Goal: Information Seeking & Learning: Learn about a topic

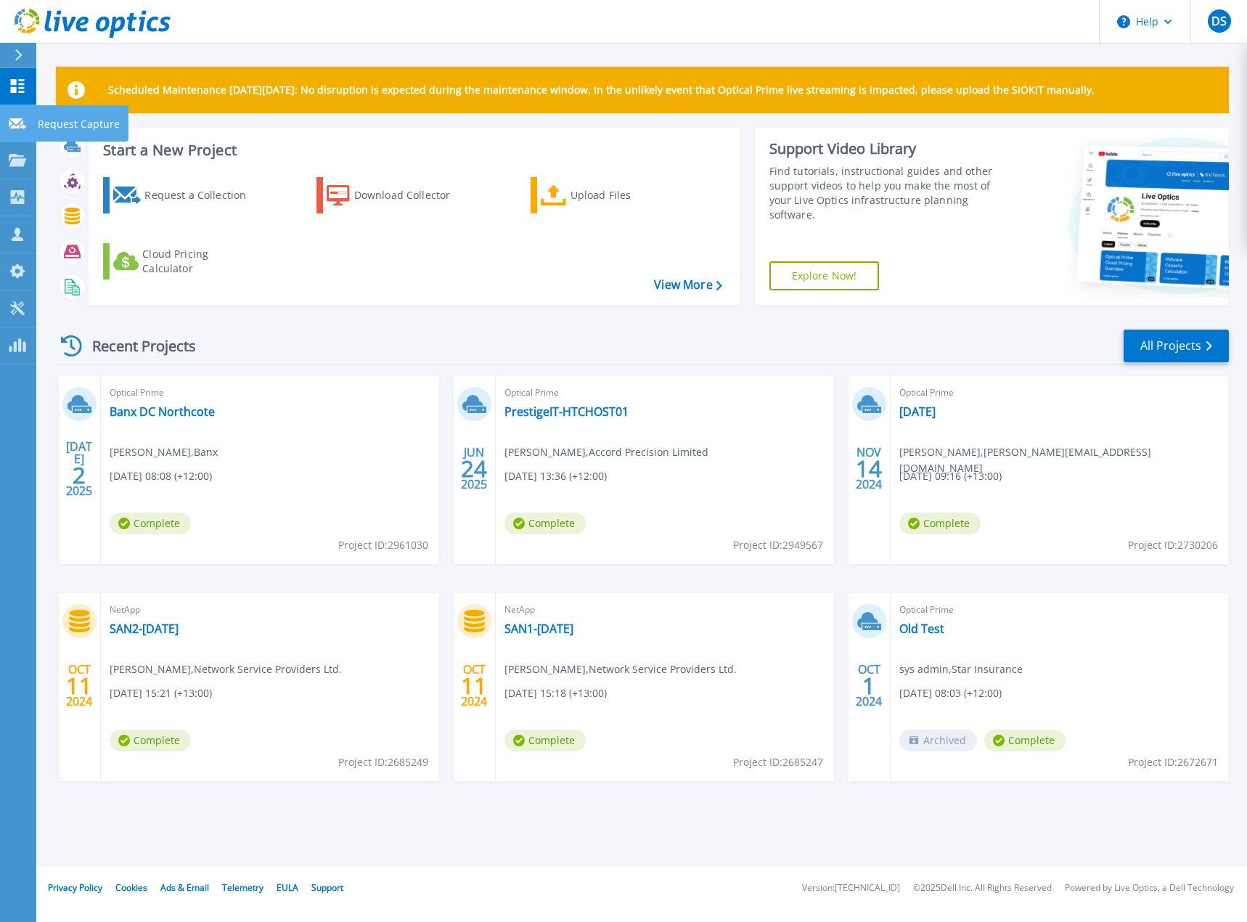
click at [22, 122] on icon at bounding box center [17, 123] width 17 height 11
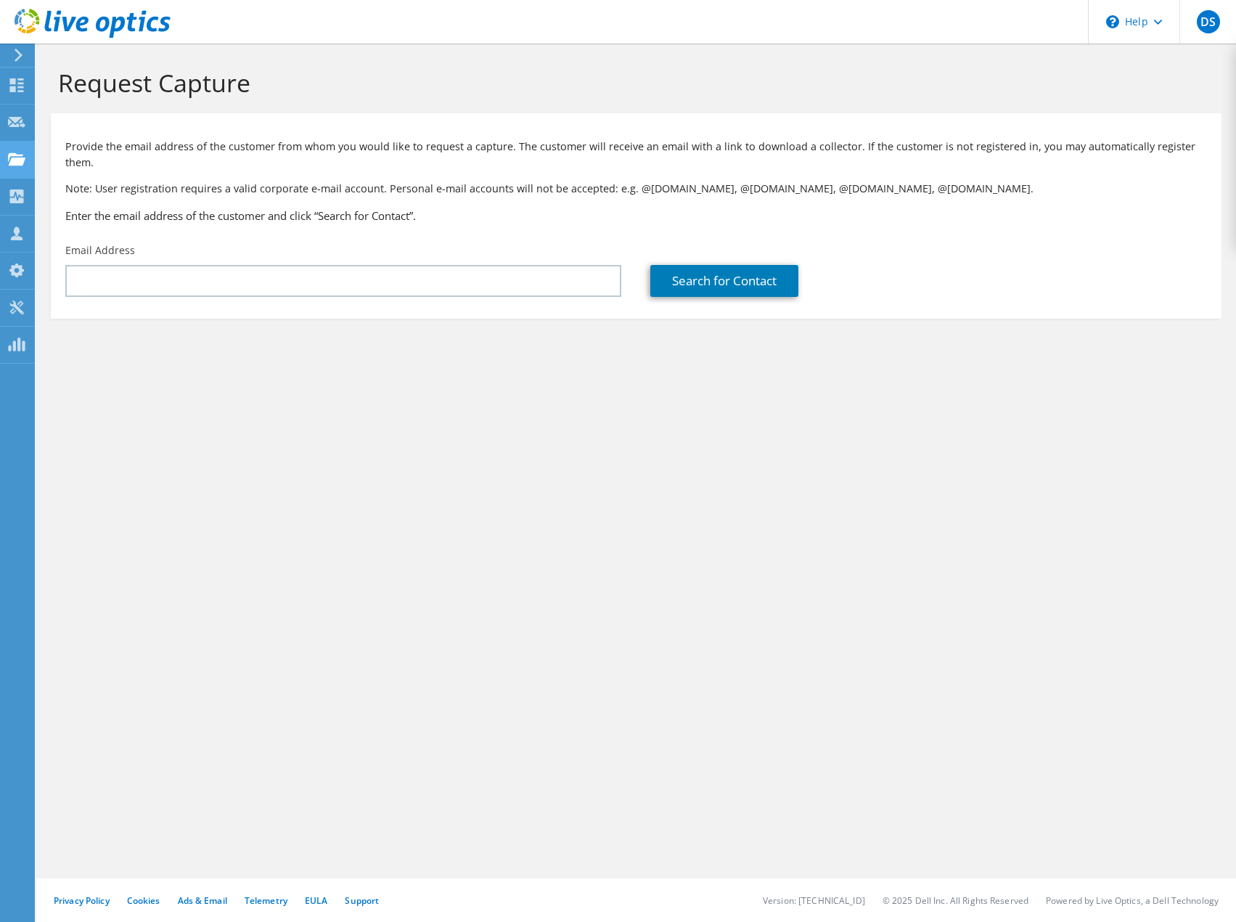
click at [14, 160] on use at bounding box center [16, 158] width 17 height 12
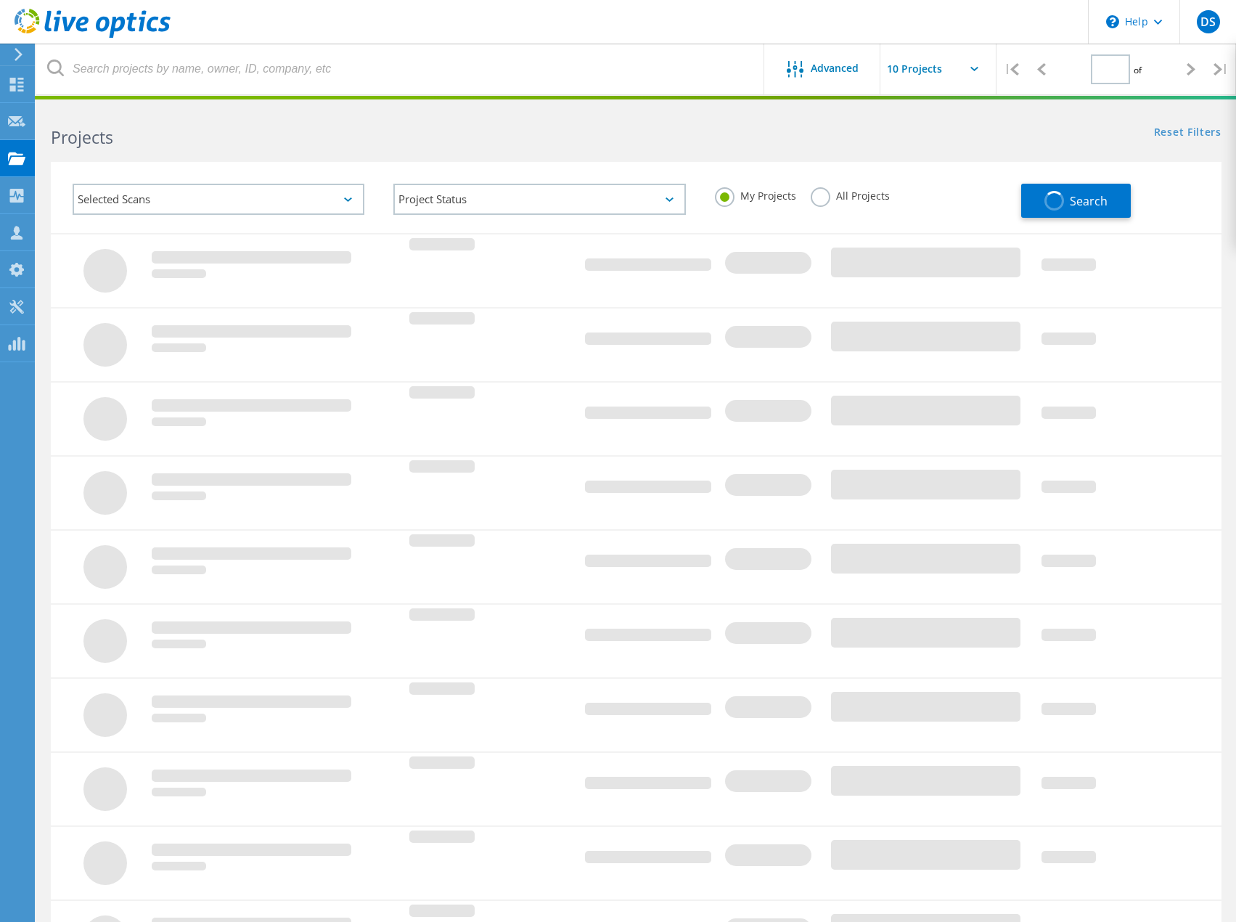
type input "1"
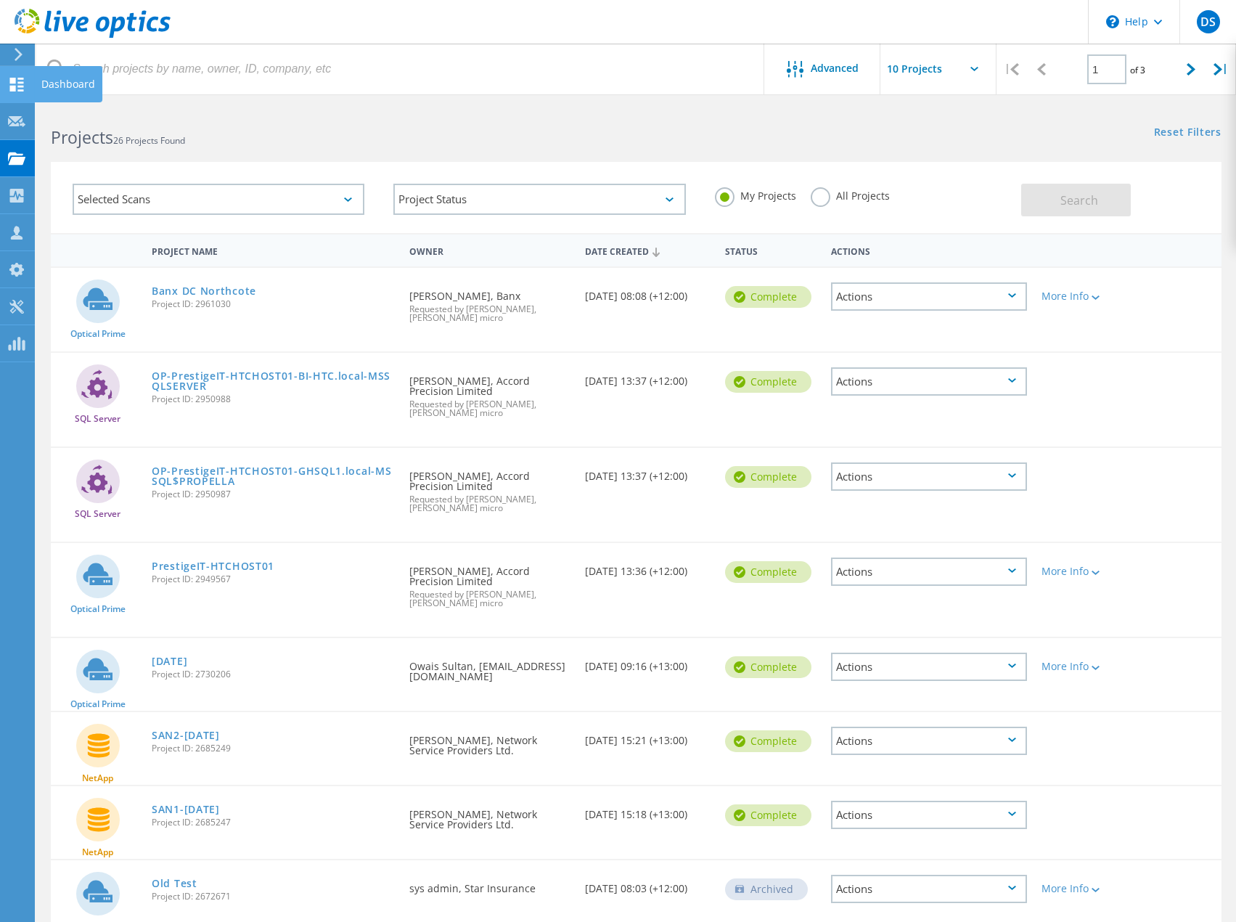
click at [13, 91] on use at bounding box center [17, 85] width 14 height 14
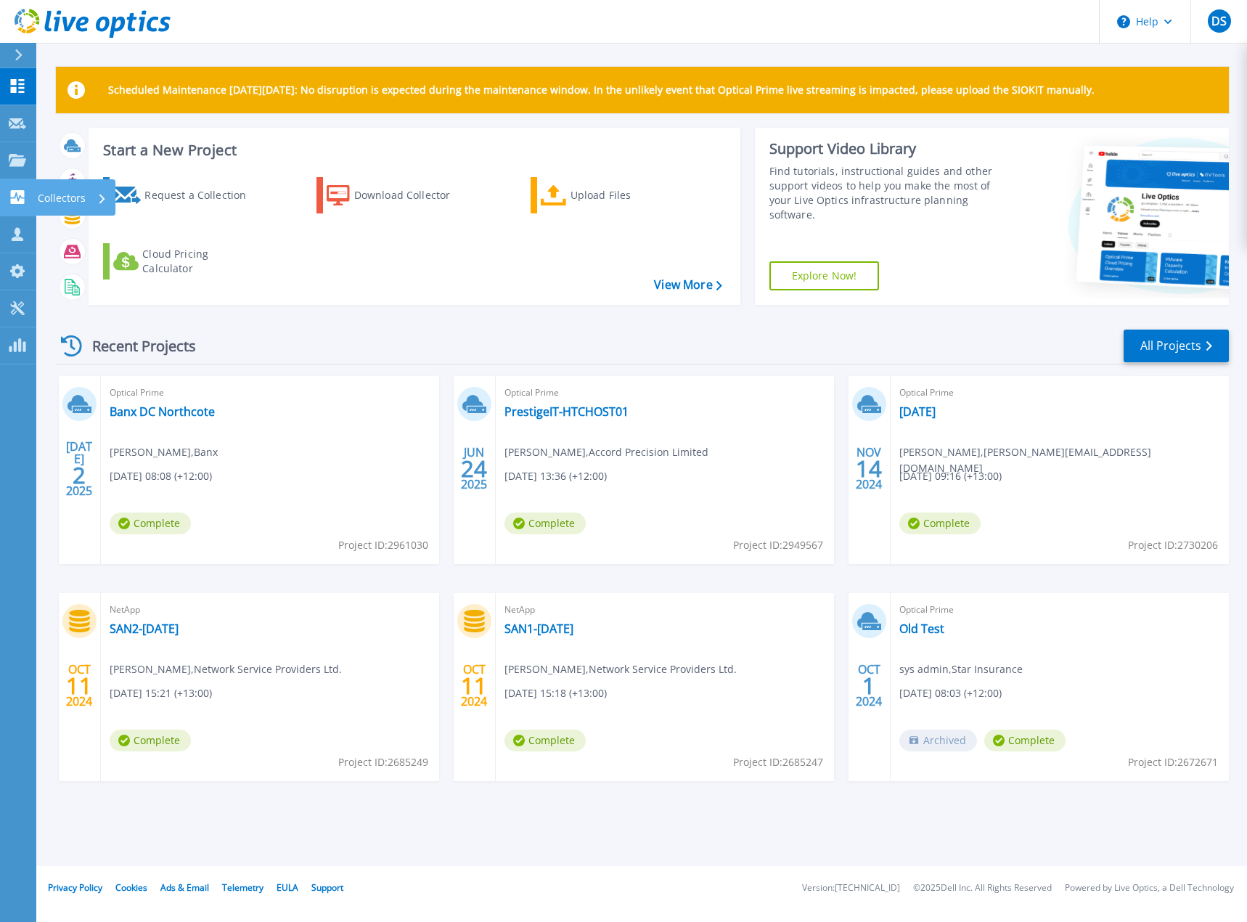
click at [12, 200] on icon at bounding box center [18, 197] width 14 height 14
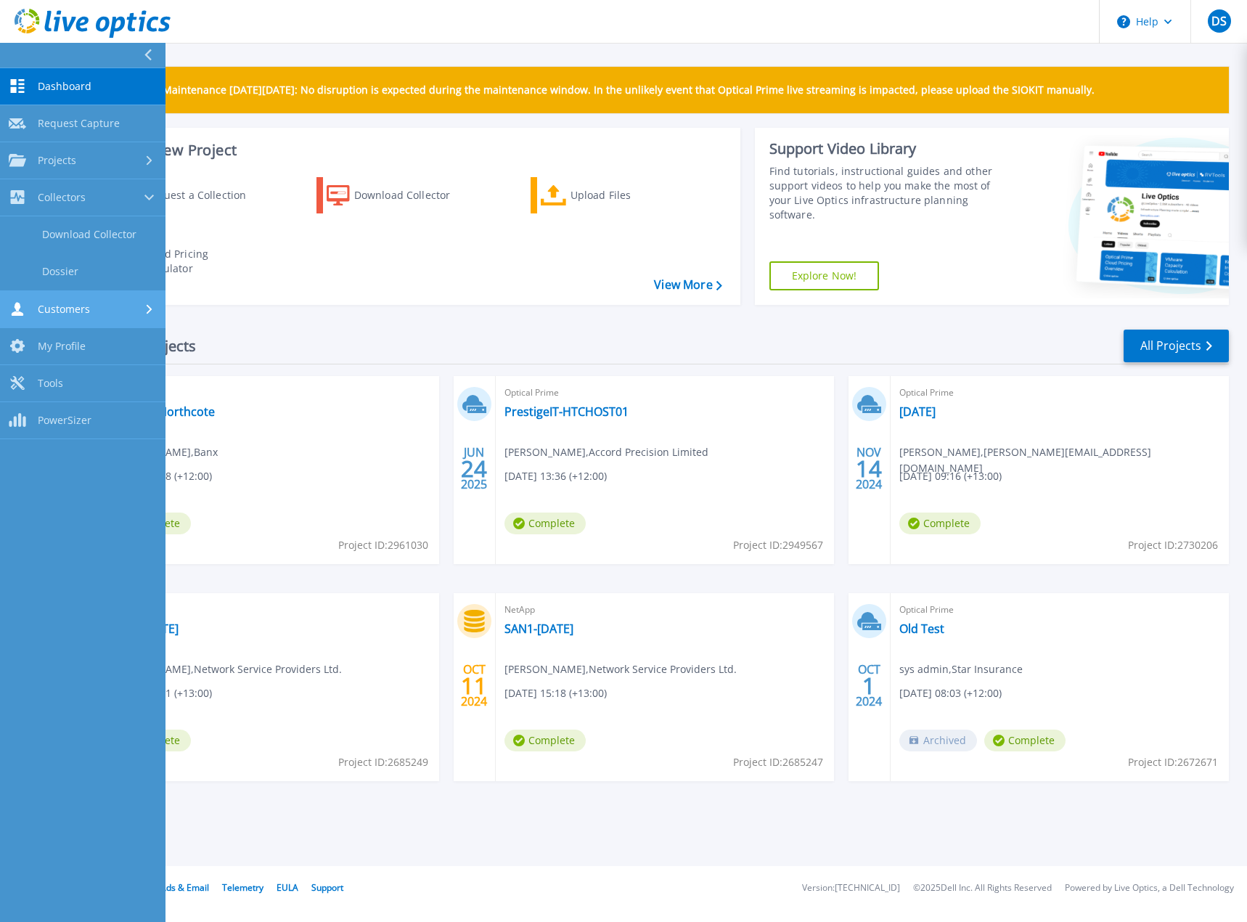
click at [8, 307] on link "Customers Customers" at bounding box center [82, 309] width 165 height 37
click at [198, 404] on link "Banx DC Northcote" at bounding box center [162, 411] width 105 height 15
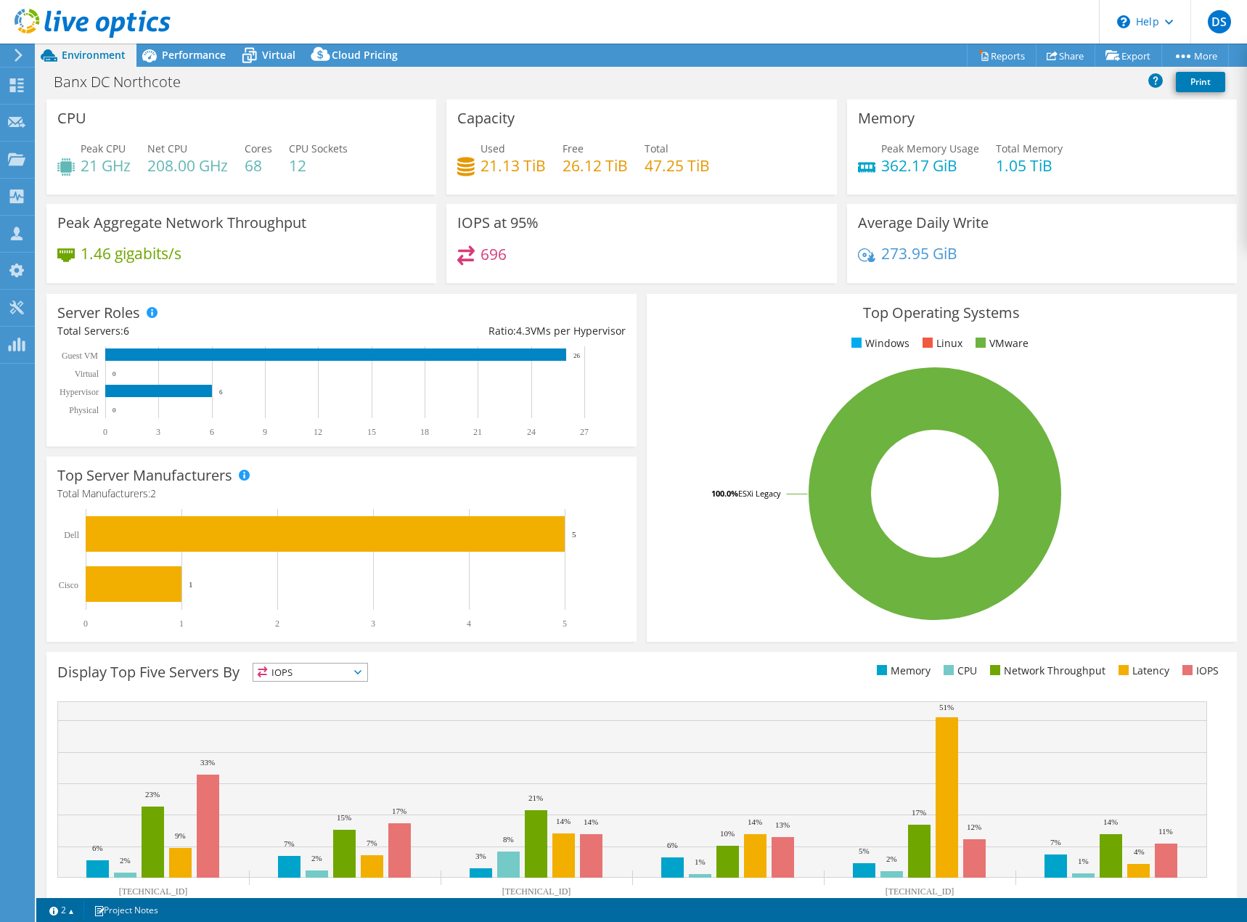
select select "USD"
click at [1069, 58] on link "Share" at bounding box center [1066, 55] width 60 height 22
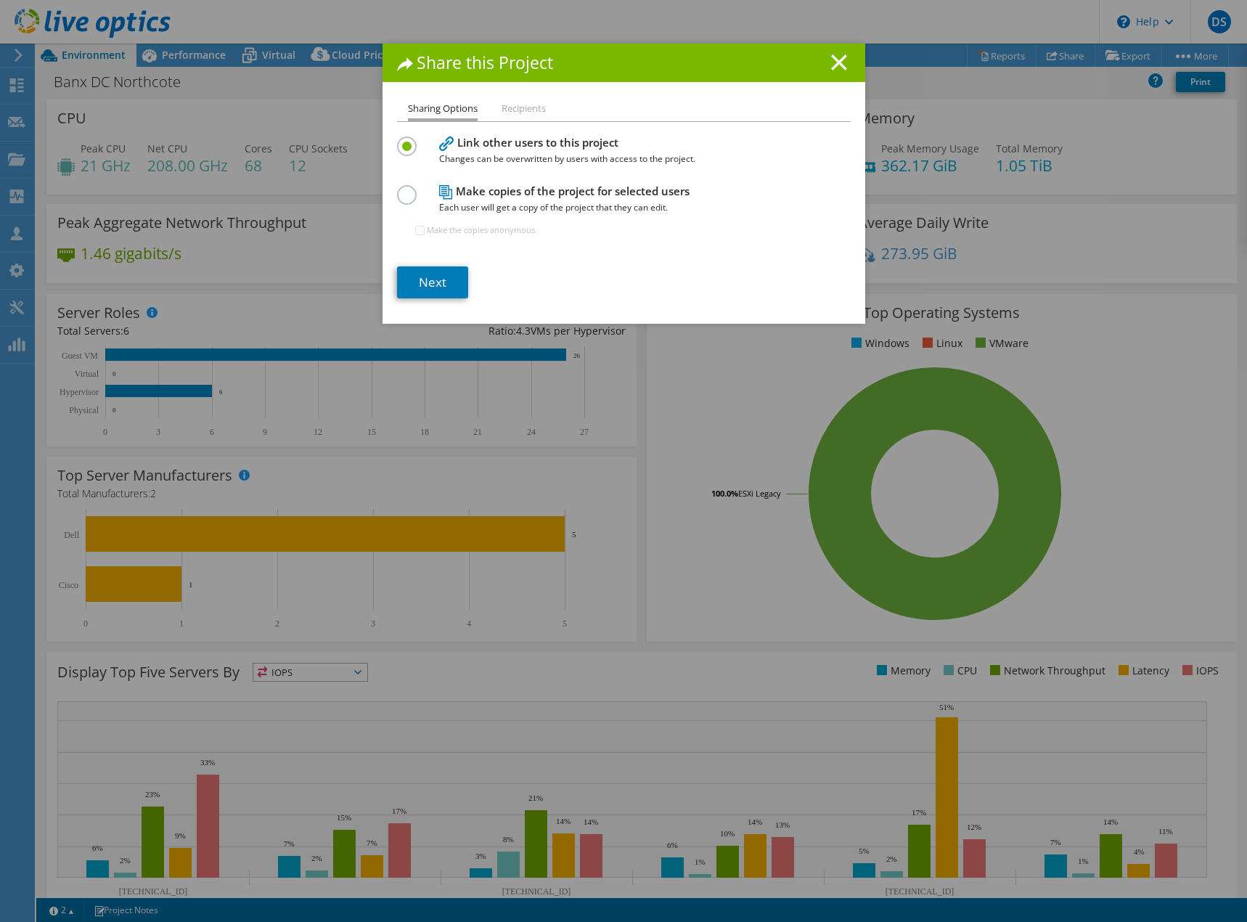
click at [836, 60] on line at bounding box center [839, 62] width 15 height 15
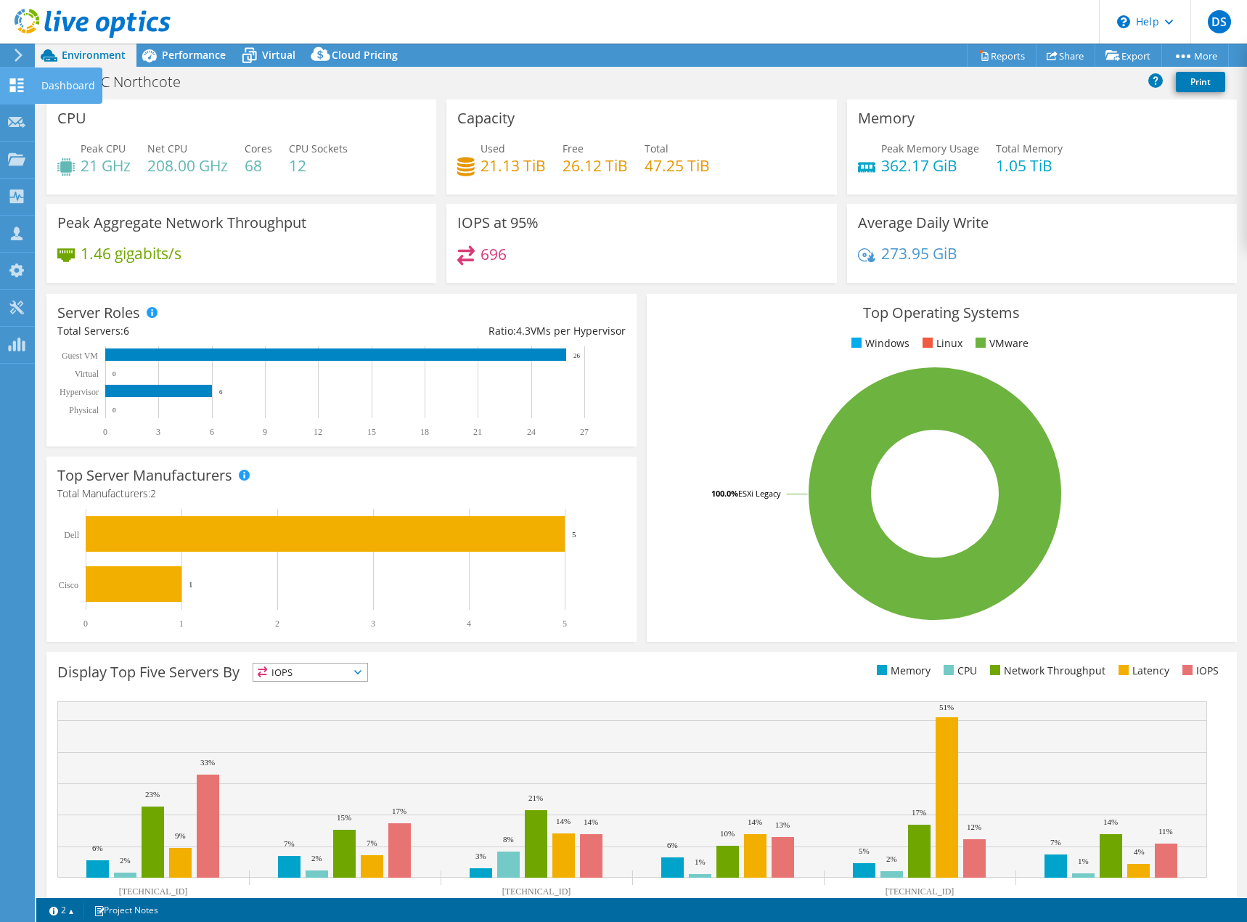
click at [12, 88] on use at bounding box center [17, 85] width 14 height 14
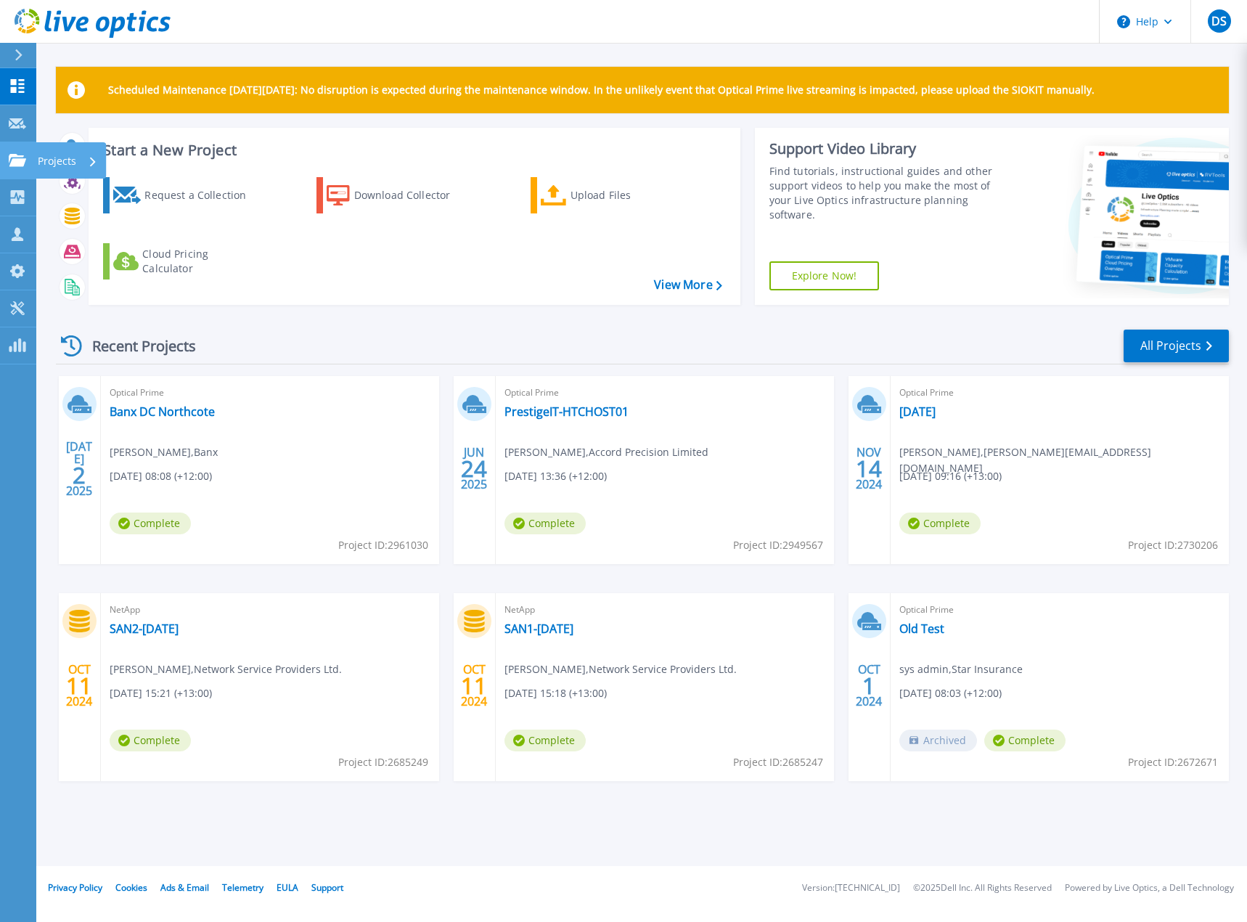
click at [12, 163] on icon at bounding box center [17, 160] width 17 height 12
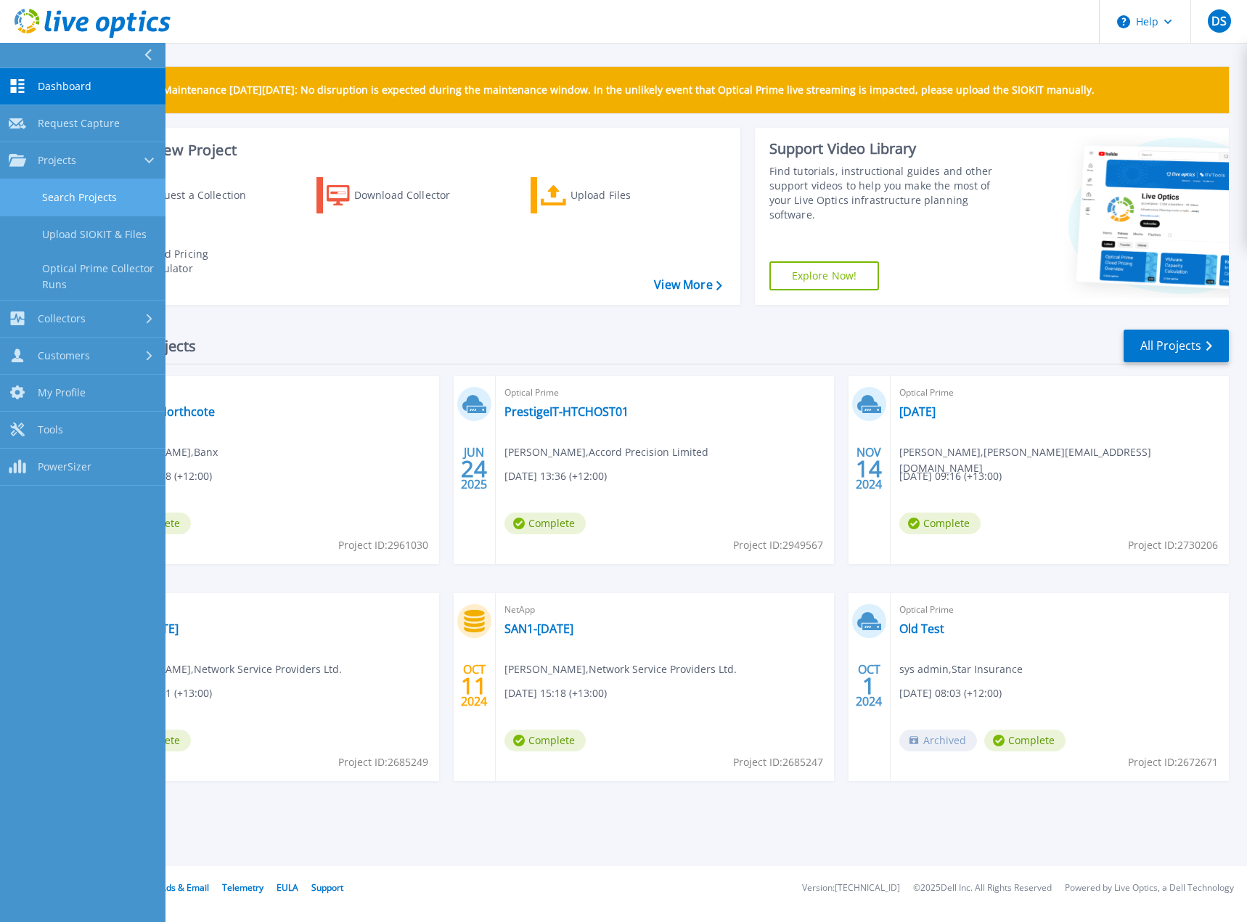
click at [82, 195] on link "Search Projects" at bounding box center [82, 197] width 165 height 37
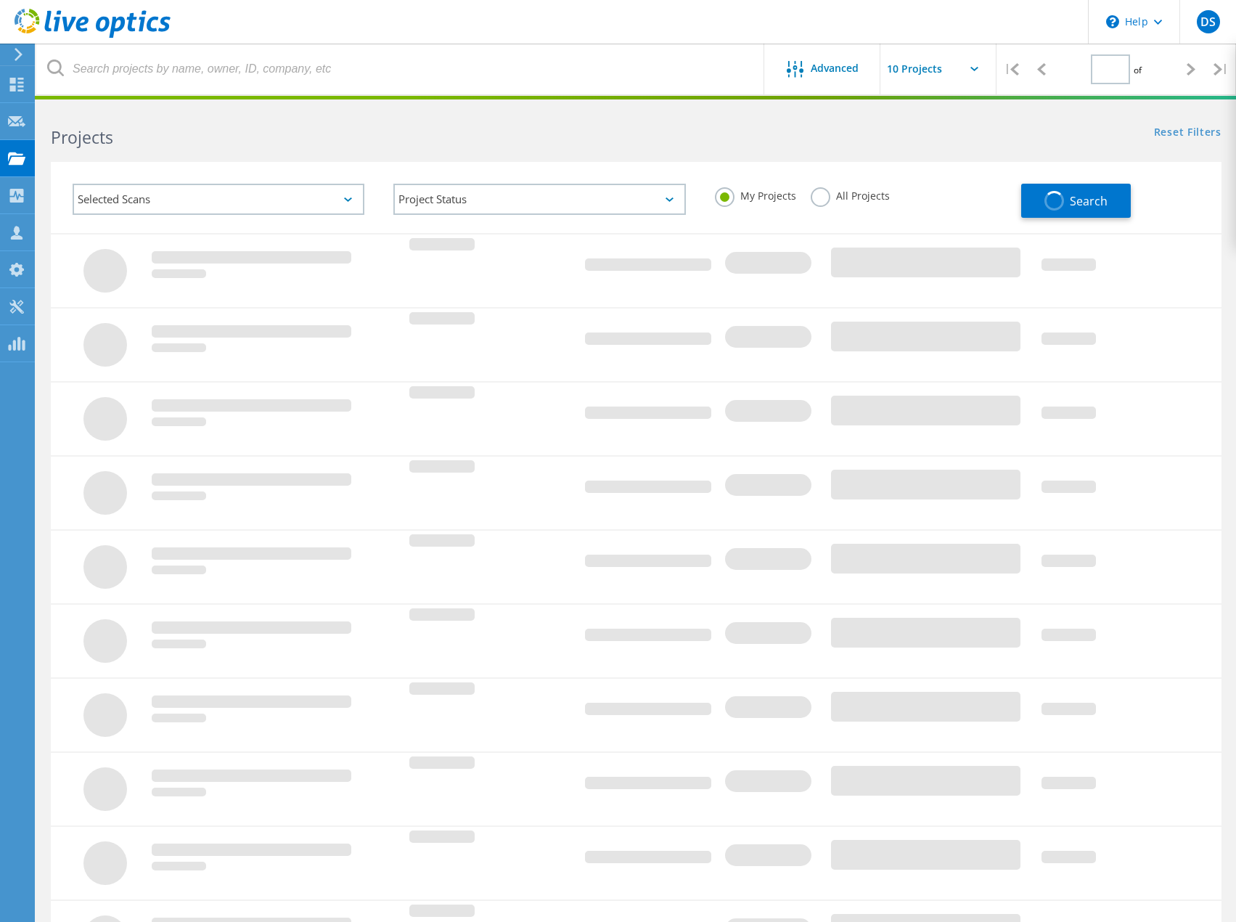
type input "1"
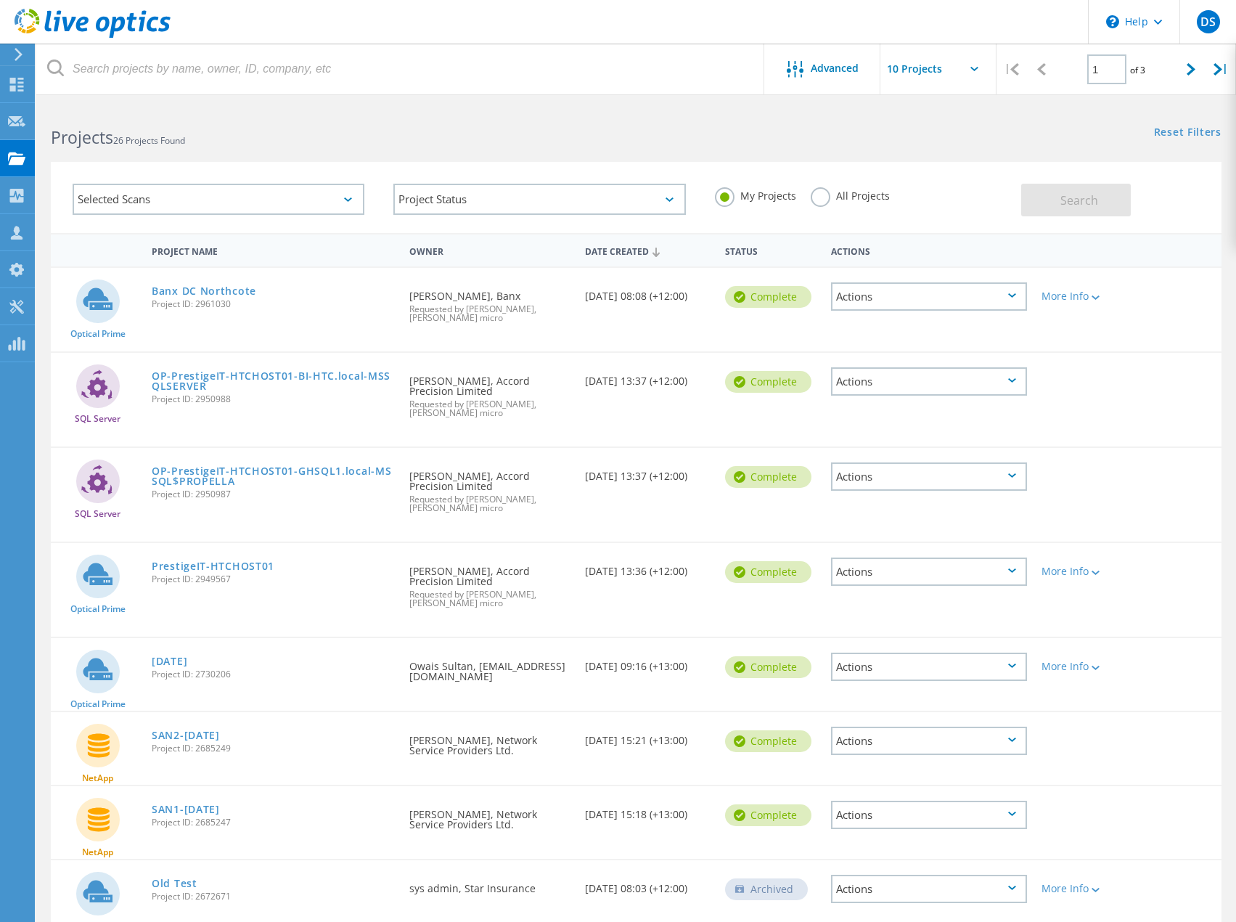
click at [825, 199] on label "All Projects" at bounding box center [850, 194] width 79 height 14
click at [0, 0] on input "All Projects" at bounding box center [0, 0] width 0 height 0
click at [1073, 198] on span "Search" at bounding box center [1079, 200] width 38 height 16
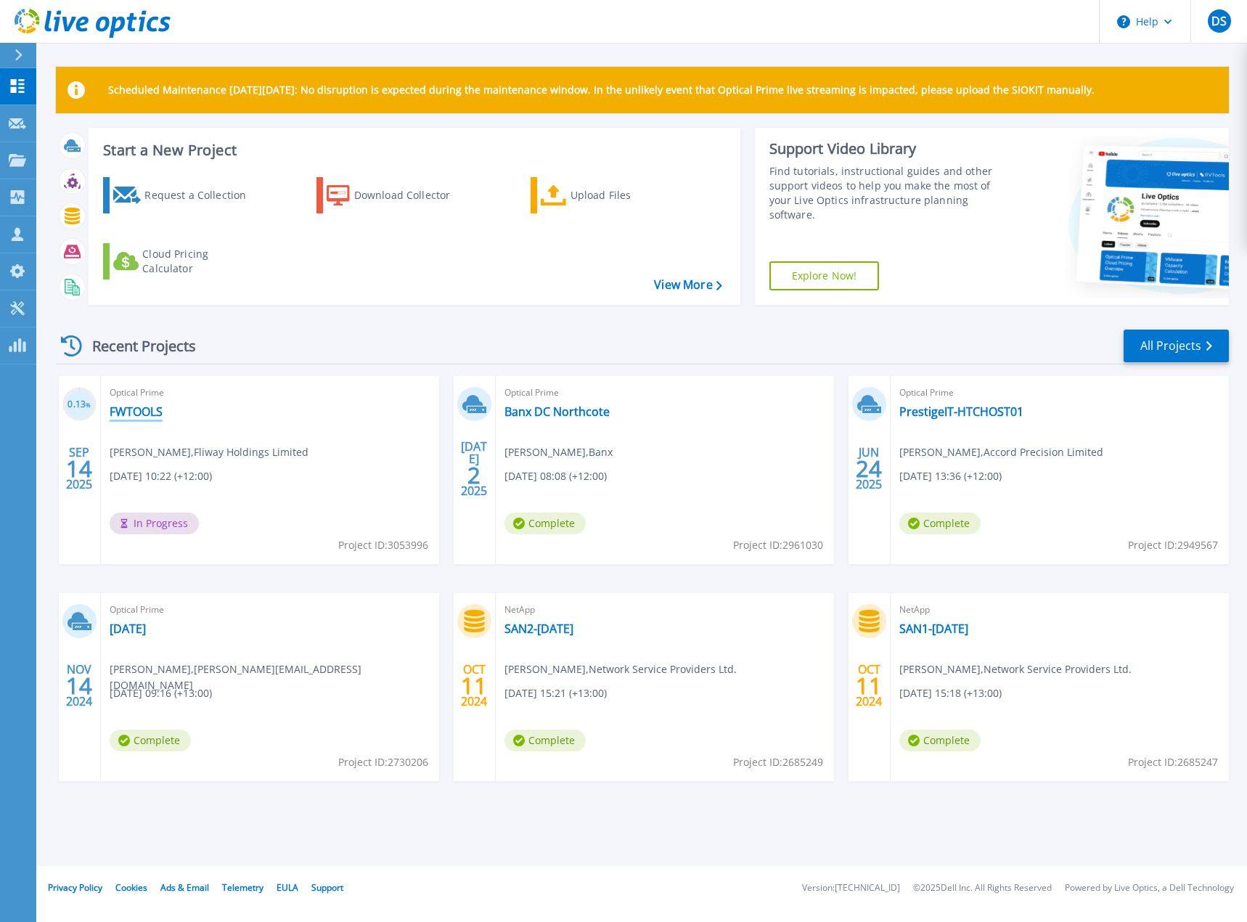
click at [144, 409] on link "FWTOOLS" at bounding box center [136, 411] width 53 height 15
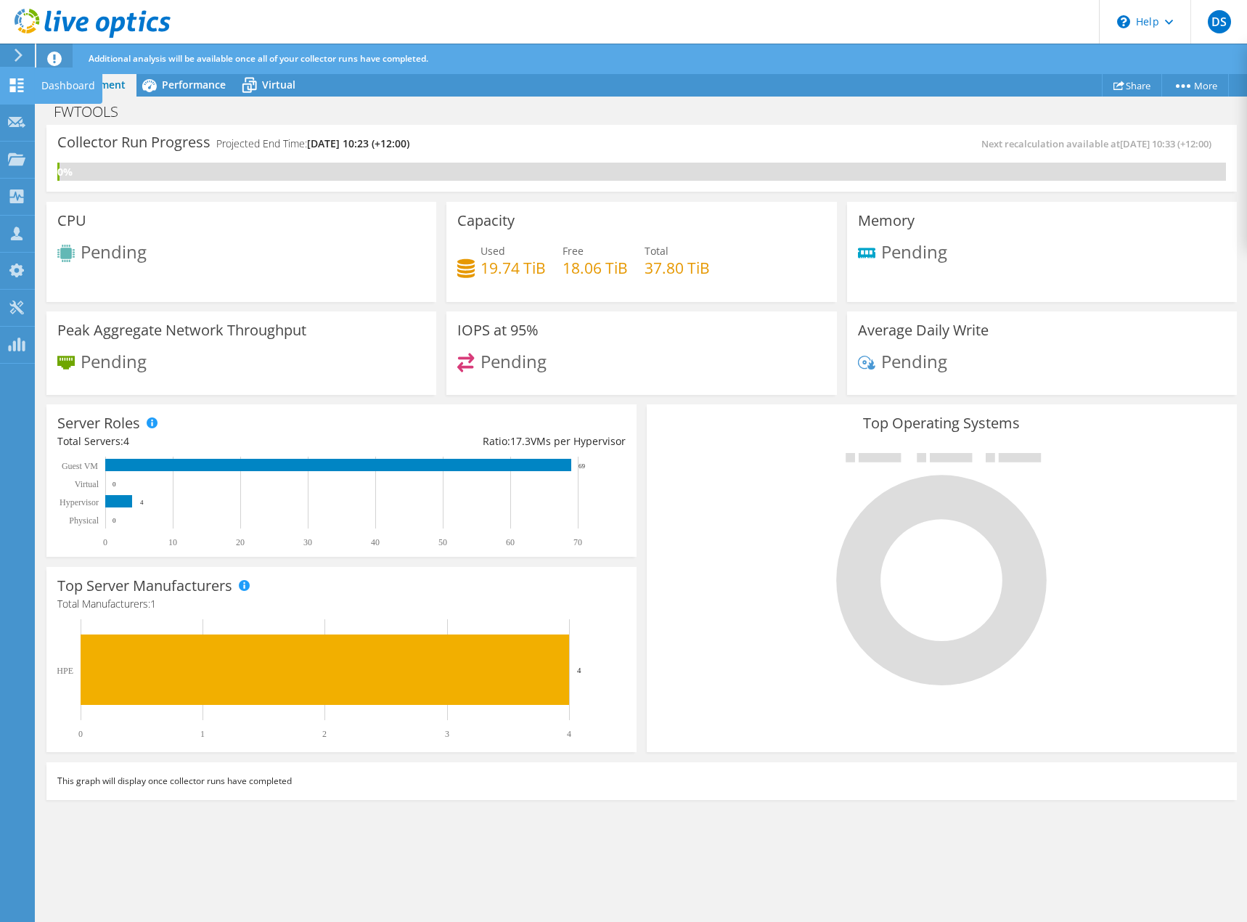
click at [9, 81] on icon at bounding box center [16, 85] width 17 height 14
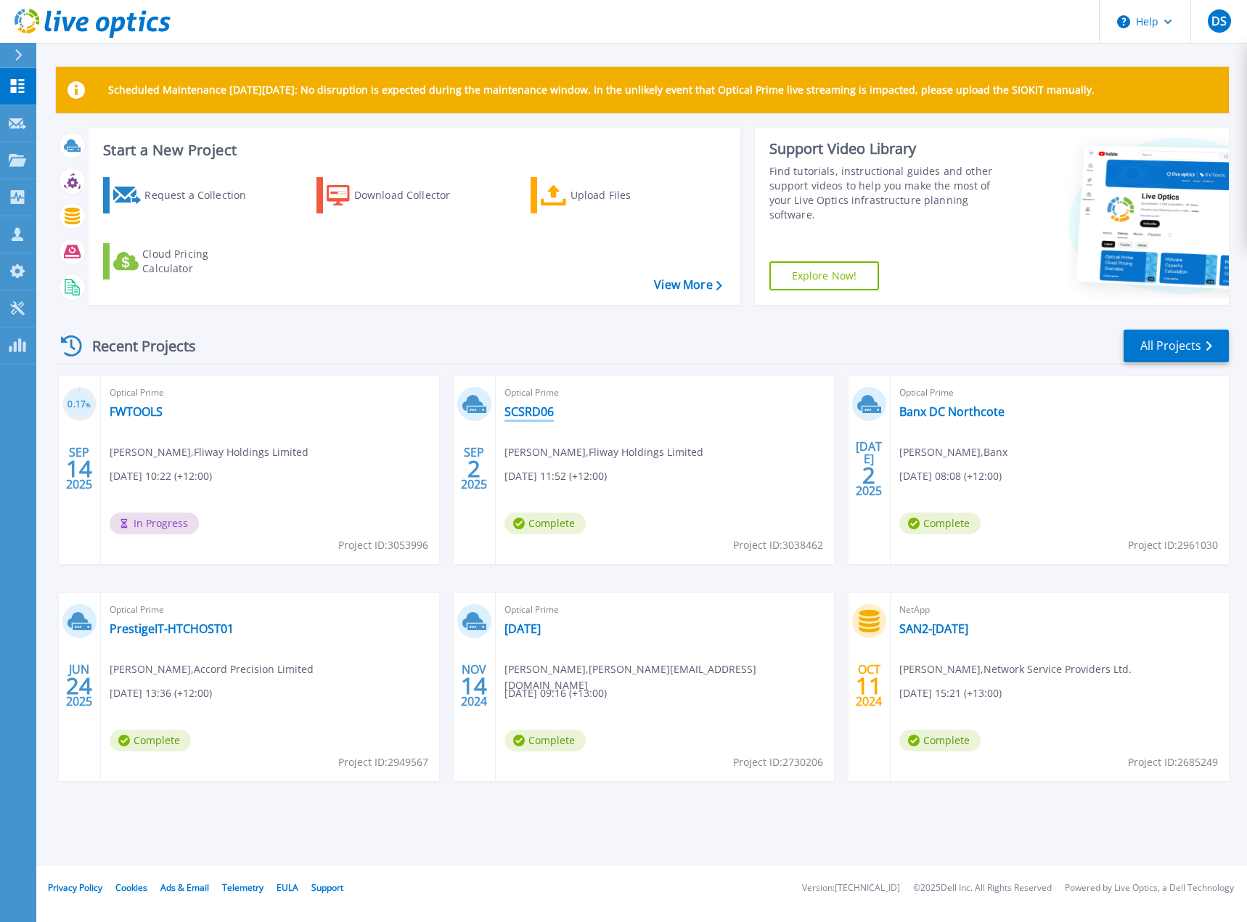
click at [530, 409] on link "SCSRD06" at bounding box center [528, 411] width 49 height 15
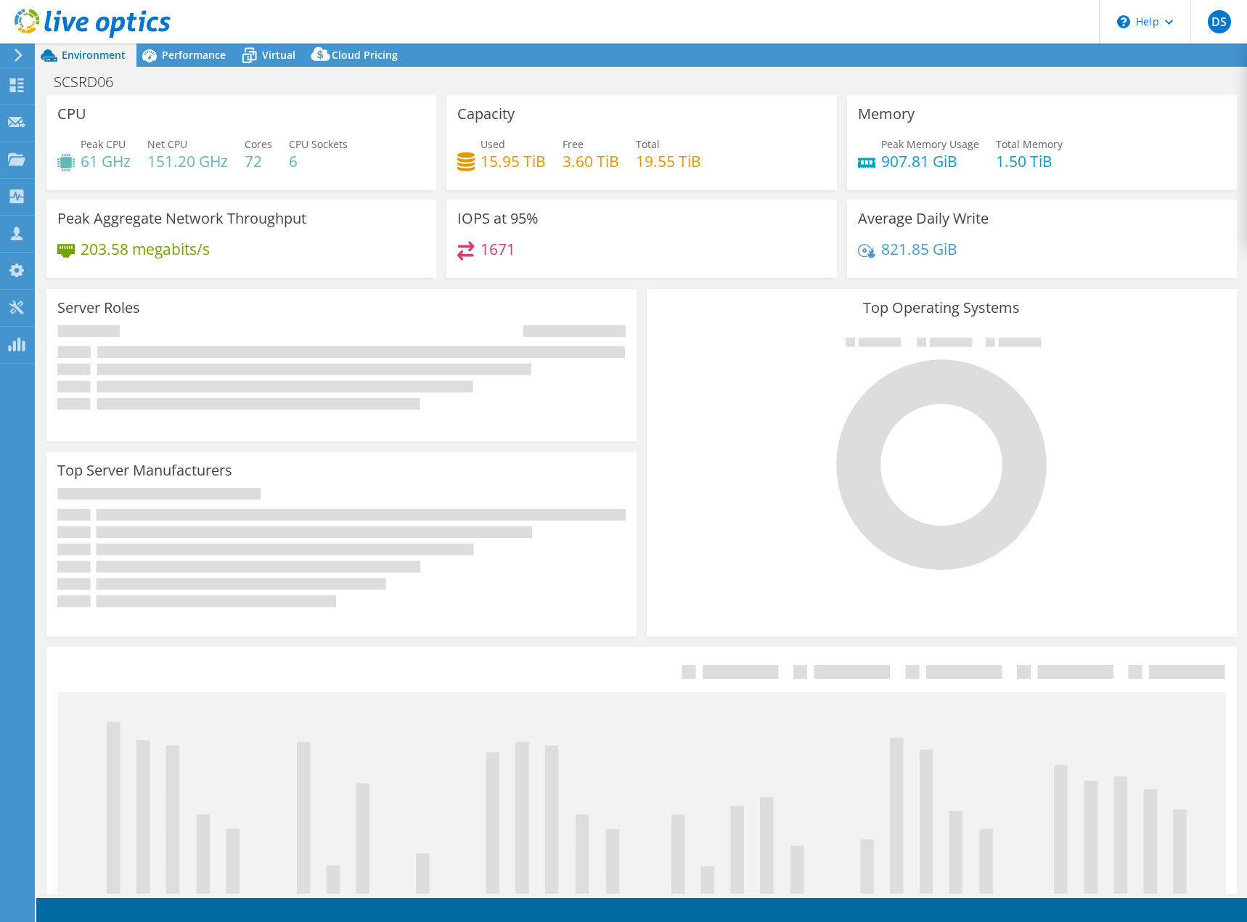
select select "USD"
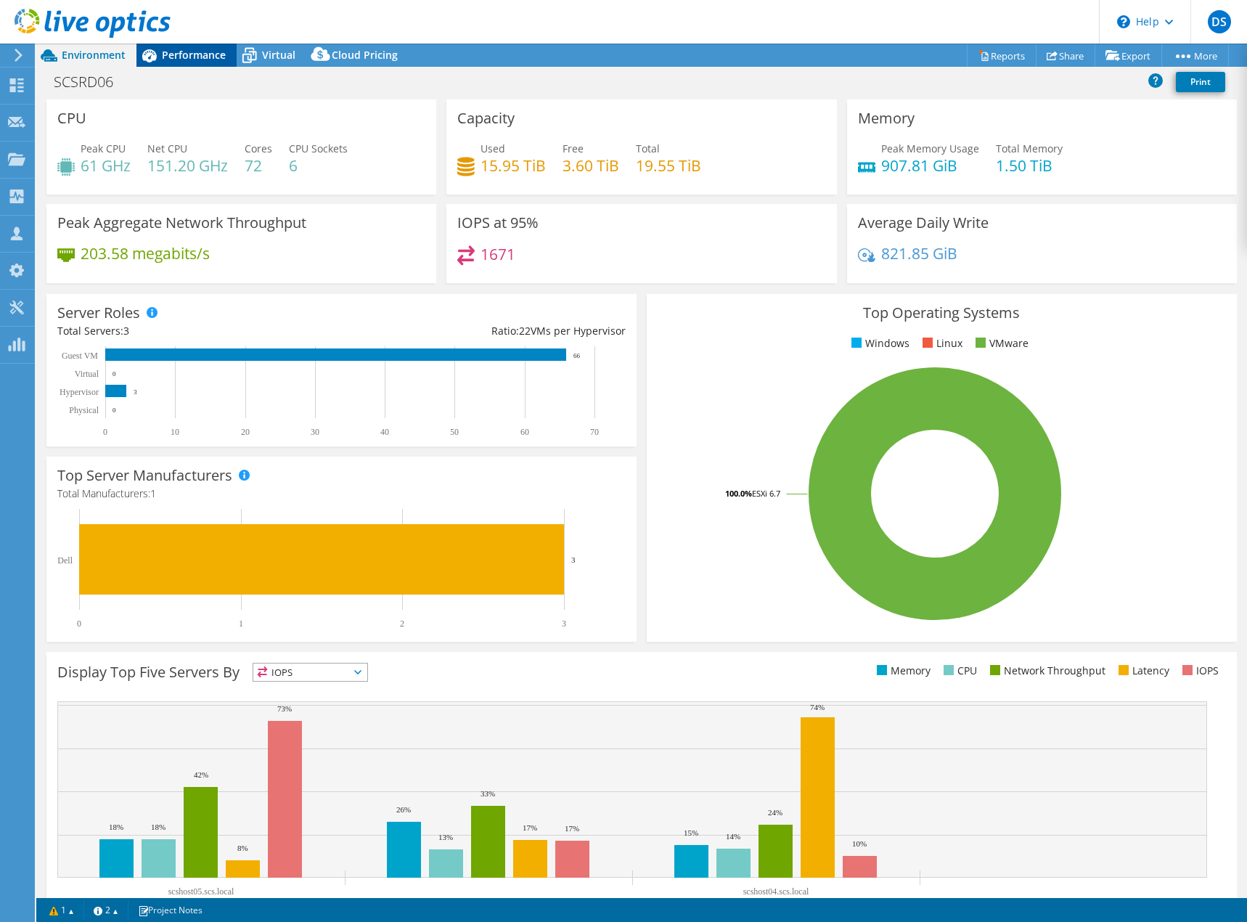
click at [155, 56] on icon at bounding box center [149, 55] width 15 height 13
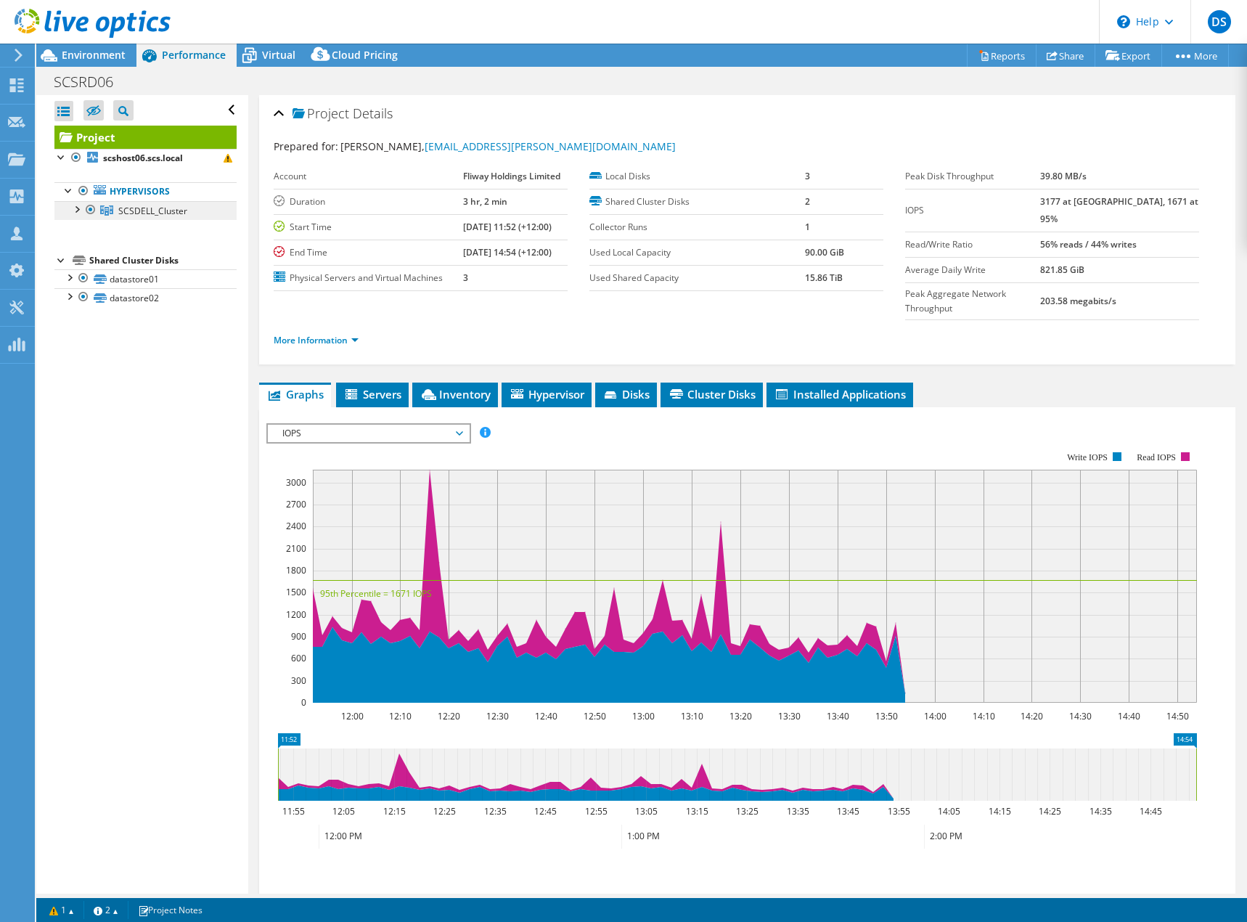
click at [114, 209] on link "SCSDELL_Cluster" at bounding box center [145, 210] width 182 height 19
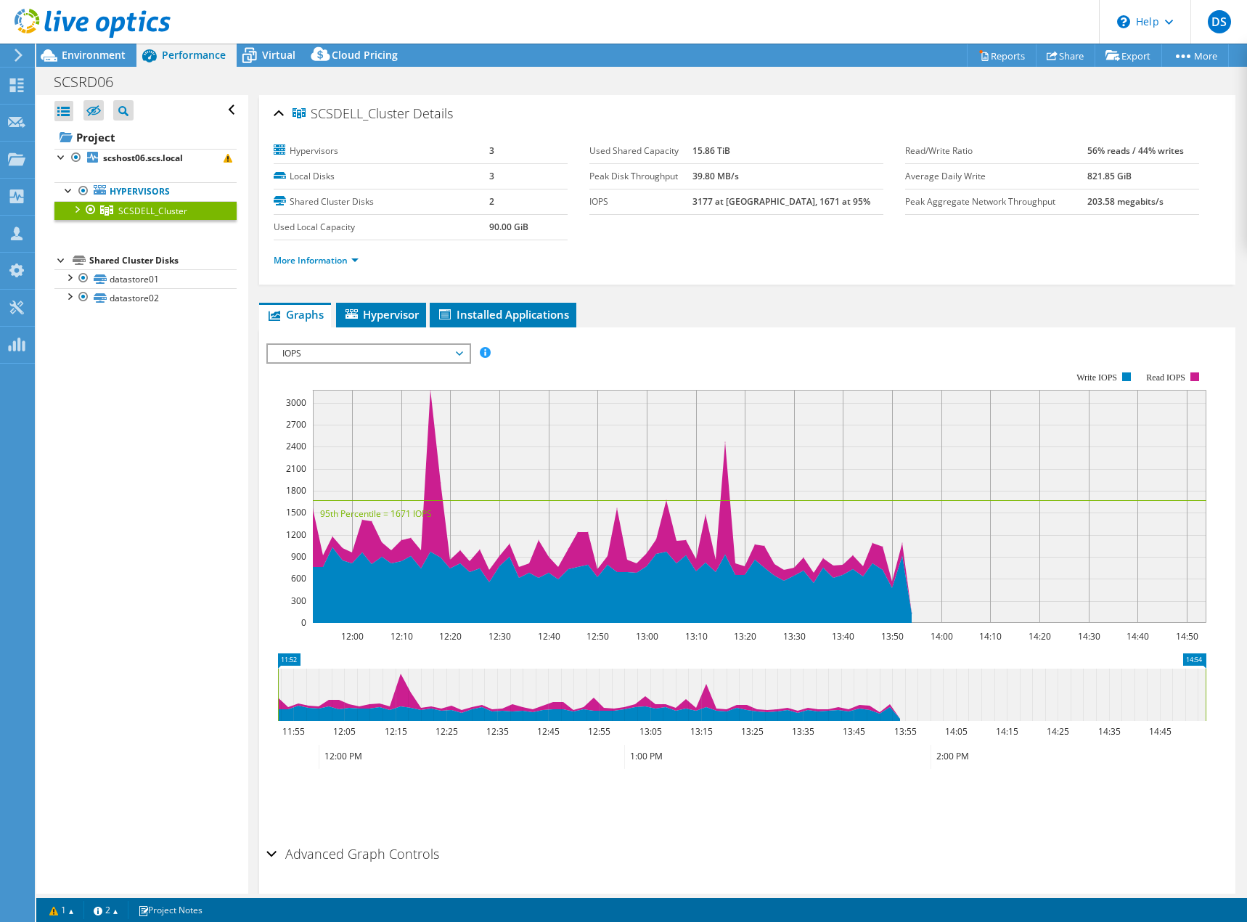
click at [419, 358] on span "IOPS" at bounding box center [368, 353] width 187 height 17
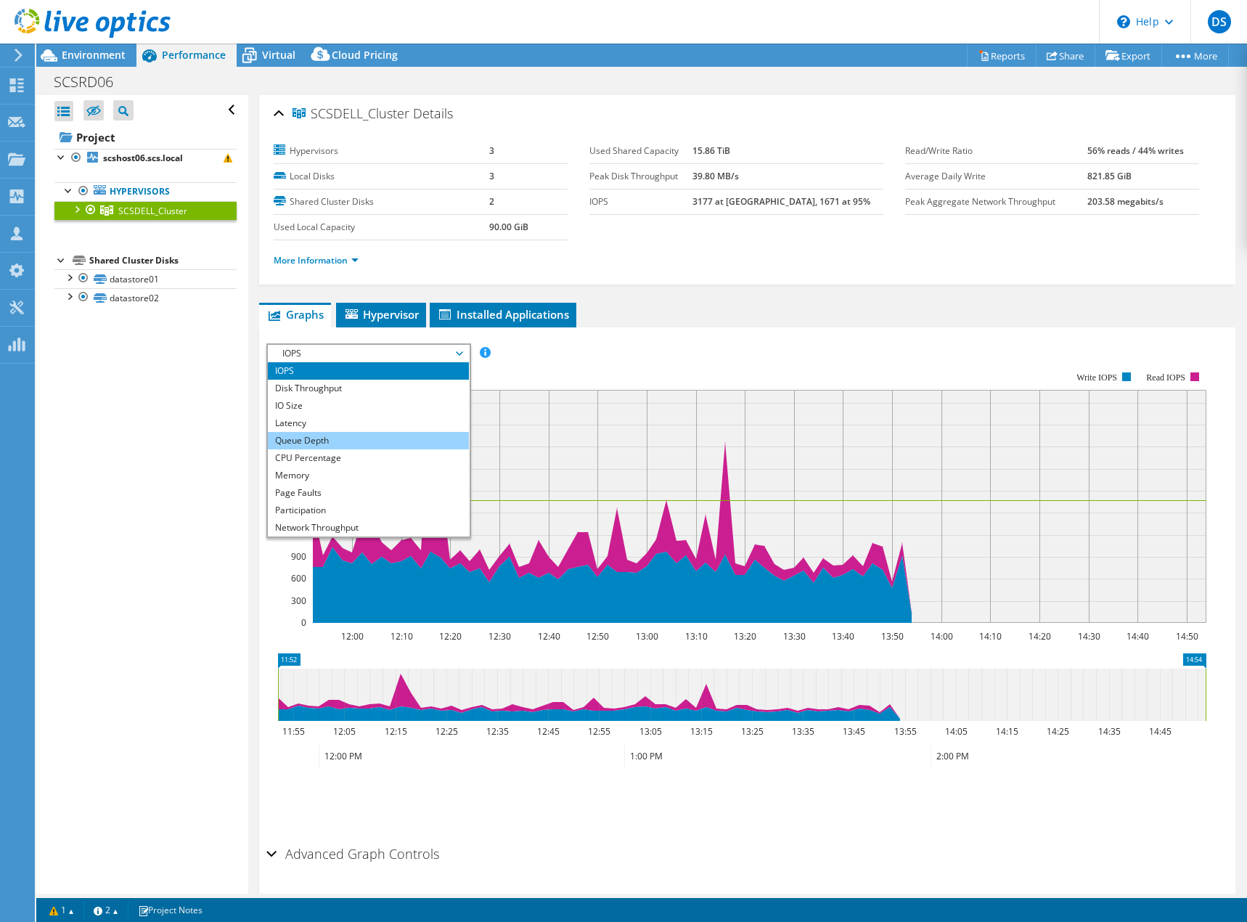
click at [364, 440] on li "Queue Depth" at bounding box center [368, 440] width 201 height 17
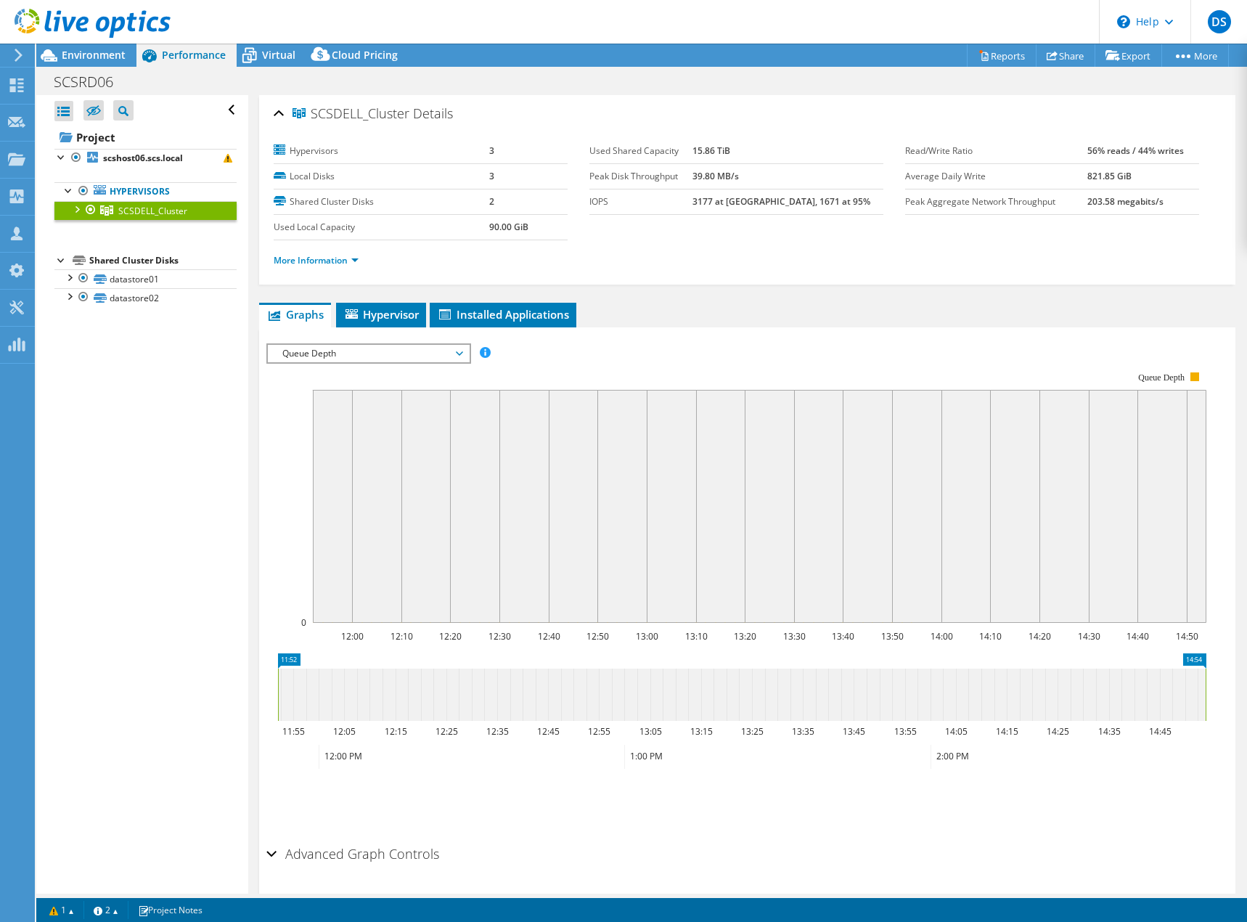
click at [366, 359] on span "Queue Depth" at bounding box center [368, 353] width 187 height 17
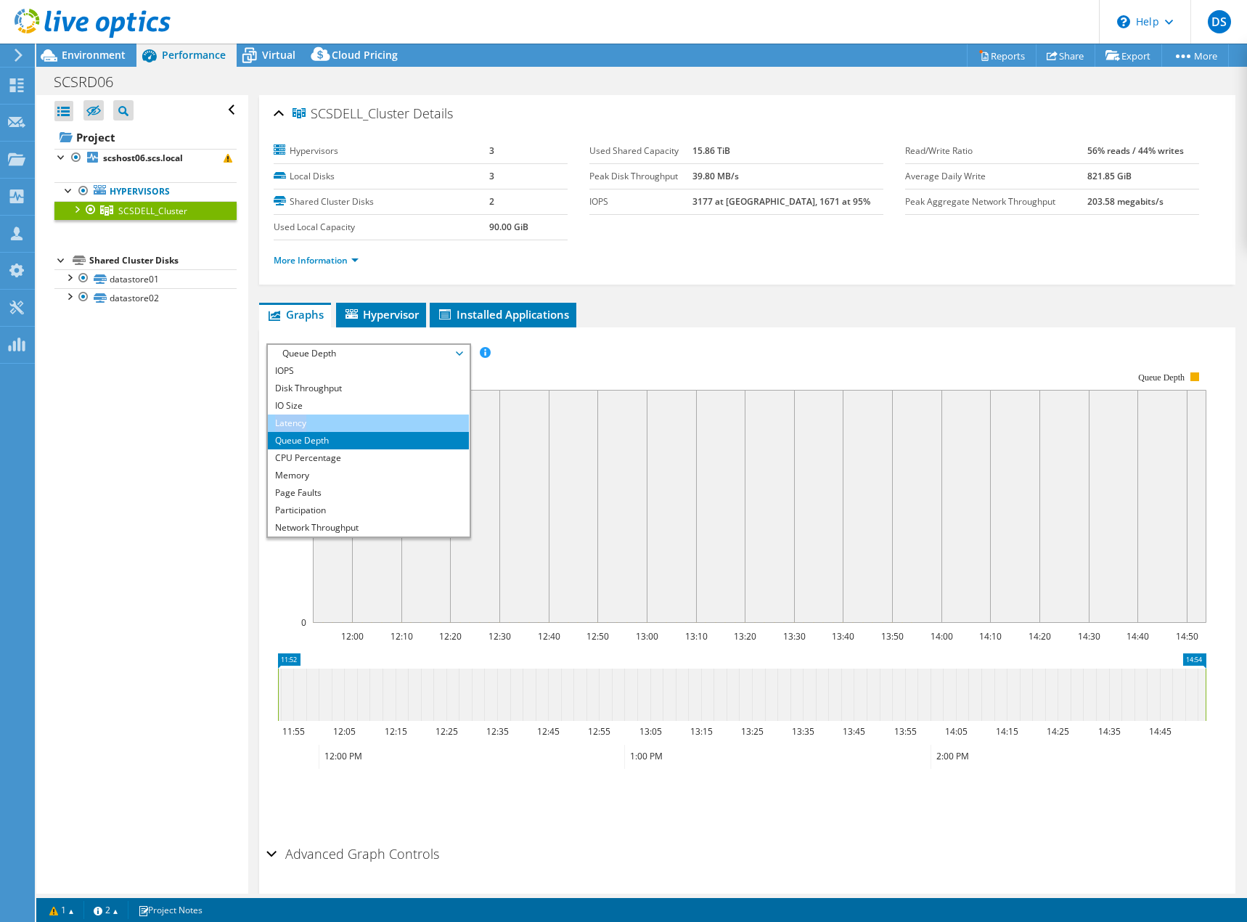
click at [349, 417] on ul "IOPS Disk Throughput IO Size Latency Queue Depth CPU Percentage Memory Page Fau…" at bounding box center [368, 449] width 201 height 174
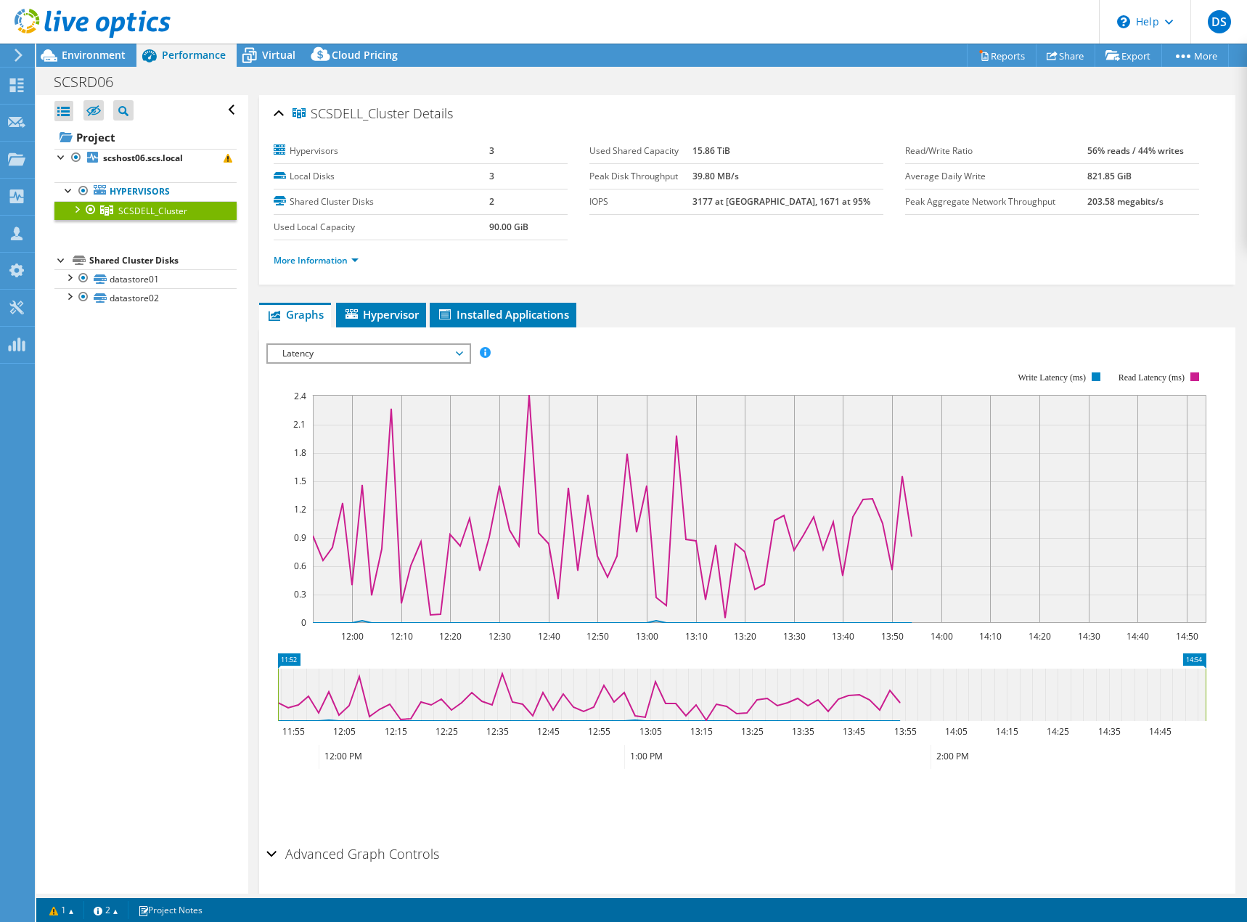
click at [356, 345] on span "Latency" at bounding box center [368, 353] width 187 height 17
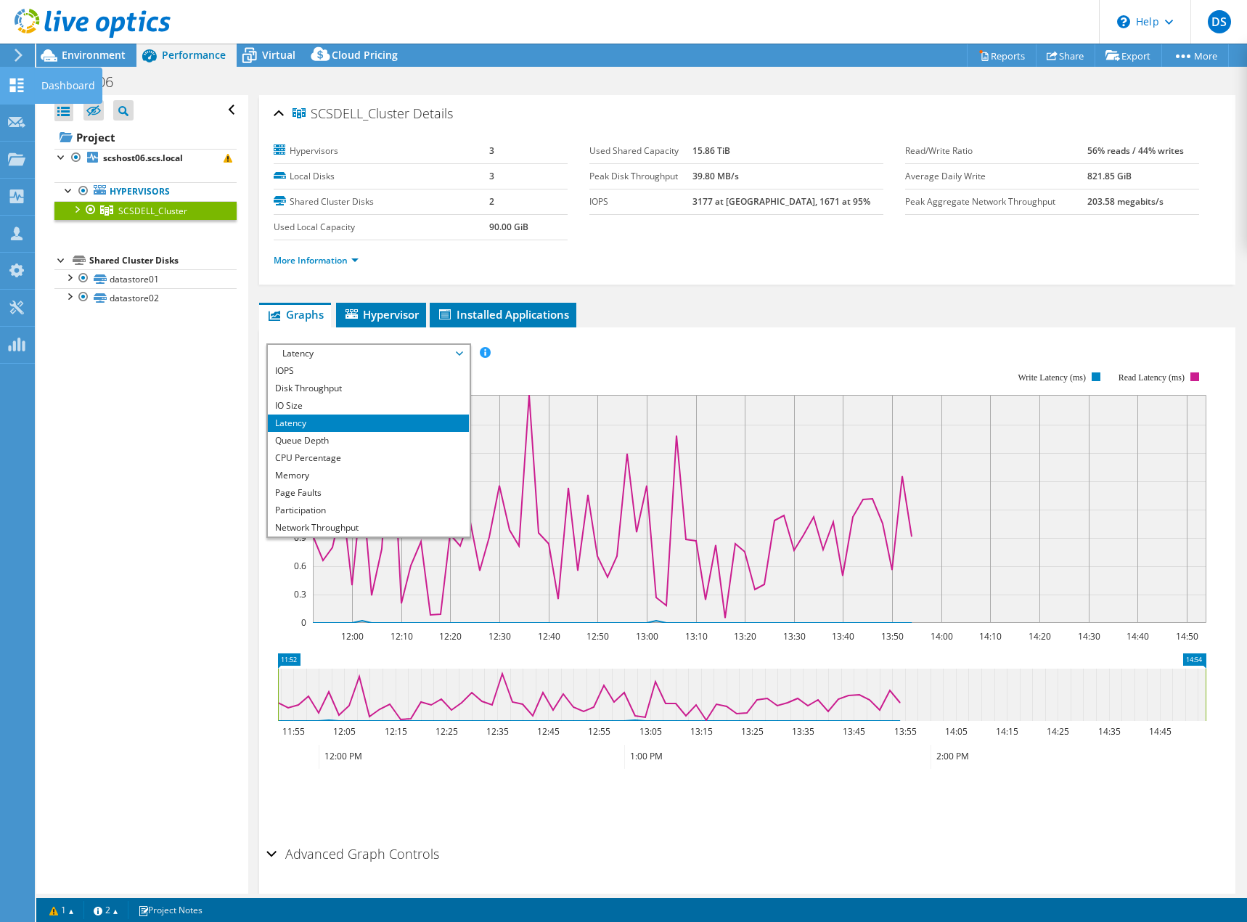
click at [15, 87] on use at bounding box center [17, 85] width 14 height 14
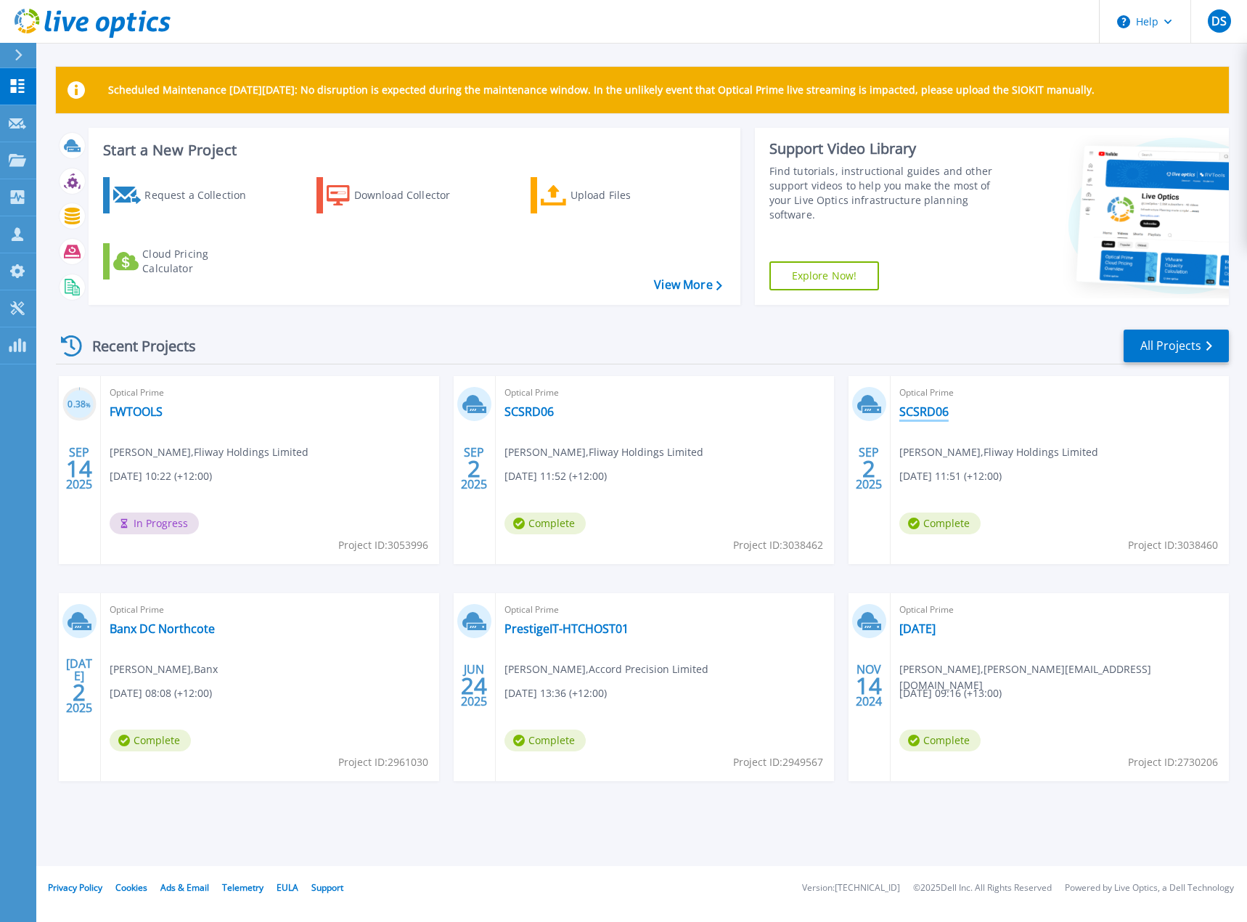
click at [909, 411] on link "SCSRD06" at bounding box center [923, 411] width 49 height 15
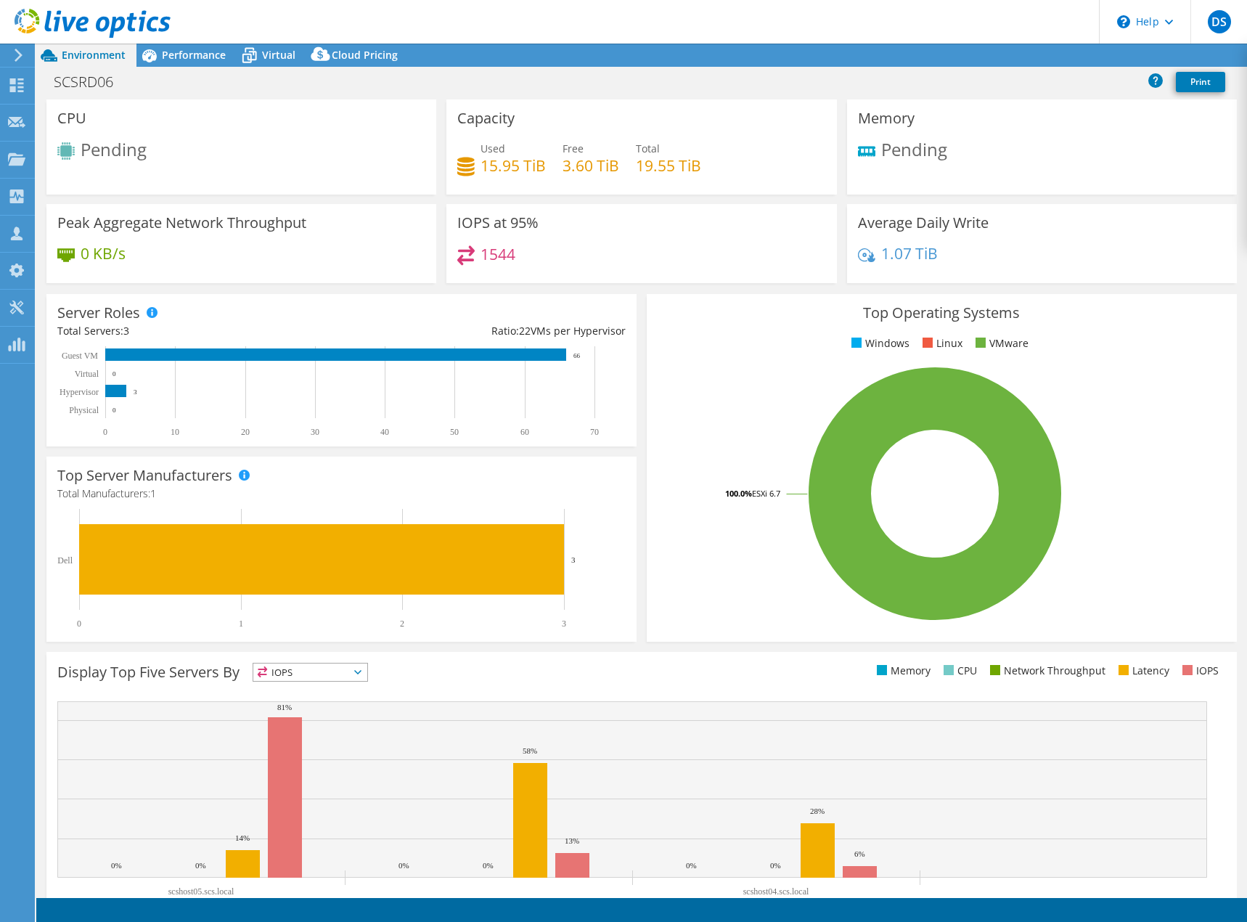
select select "USD"
click at [16, 88] on icon at bounding box center [16, 85] width 17 height 14
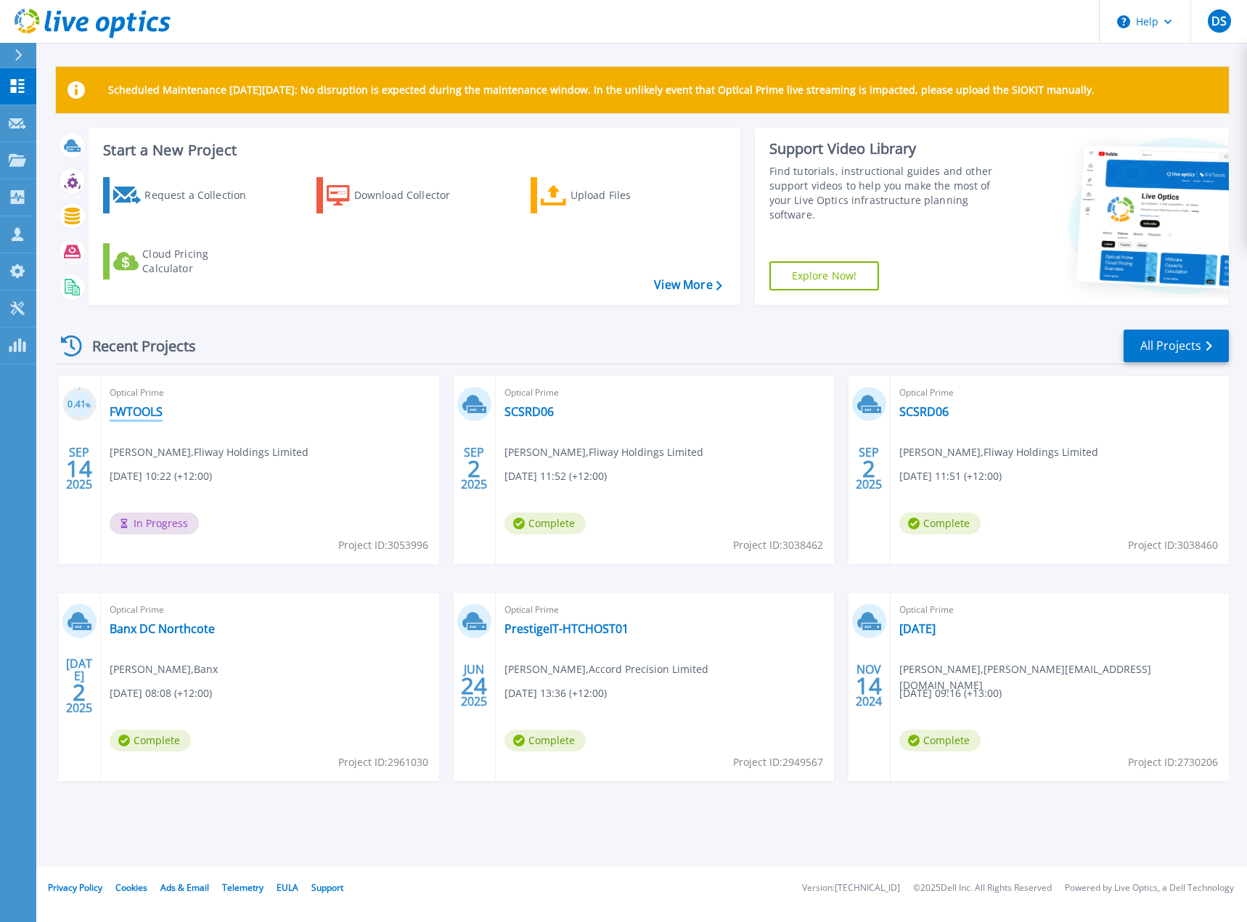
click at [141, 409] on link "FWTOOLS" at bounding box center [136, 411] width 53 height 15
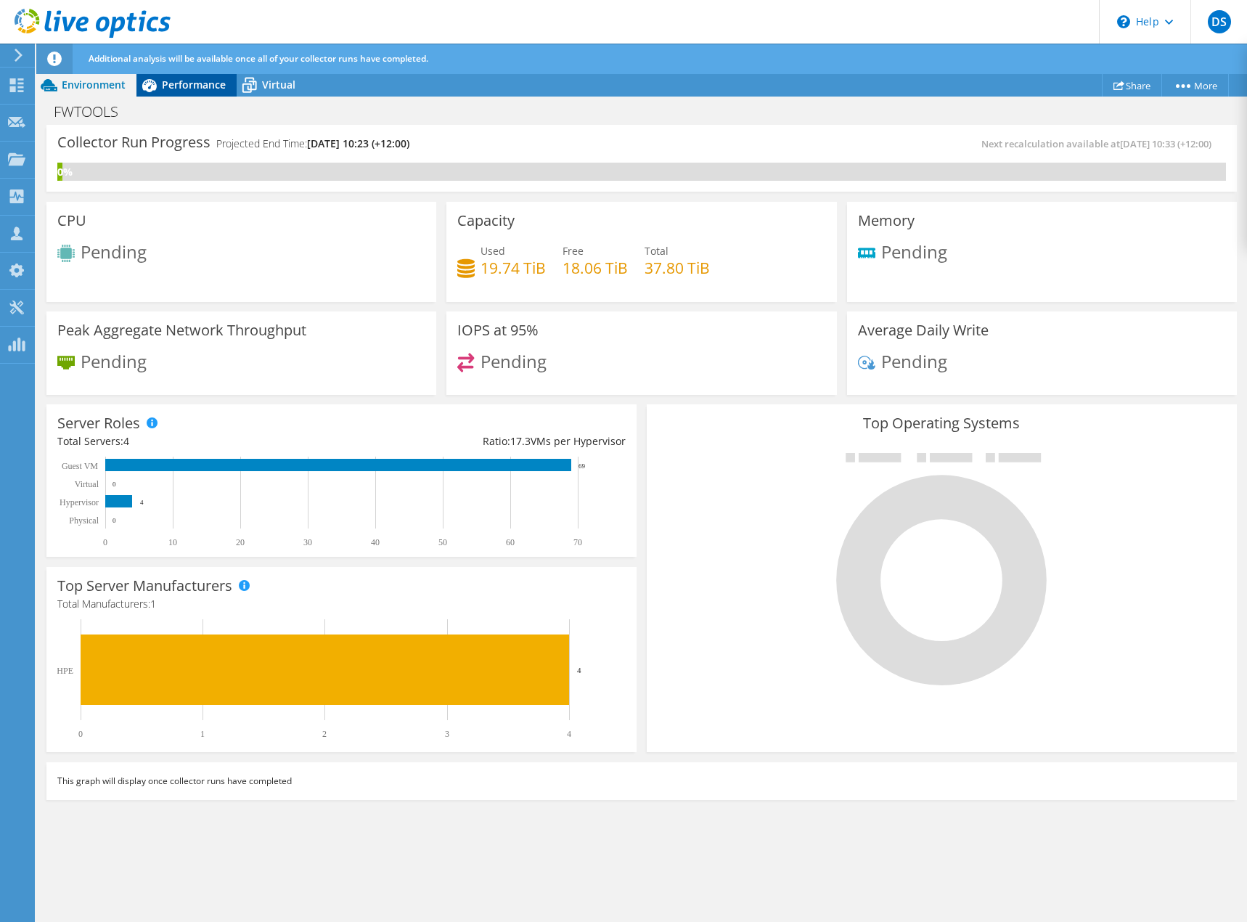
click at [194, 88] on span "Performance" at bounding box center [194, 85] width 64 height 14
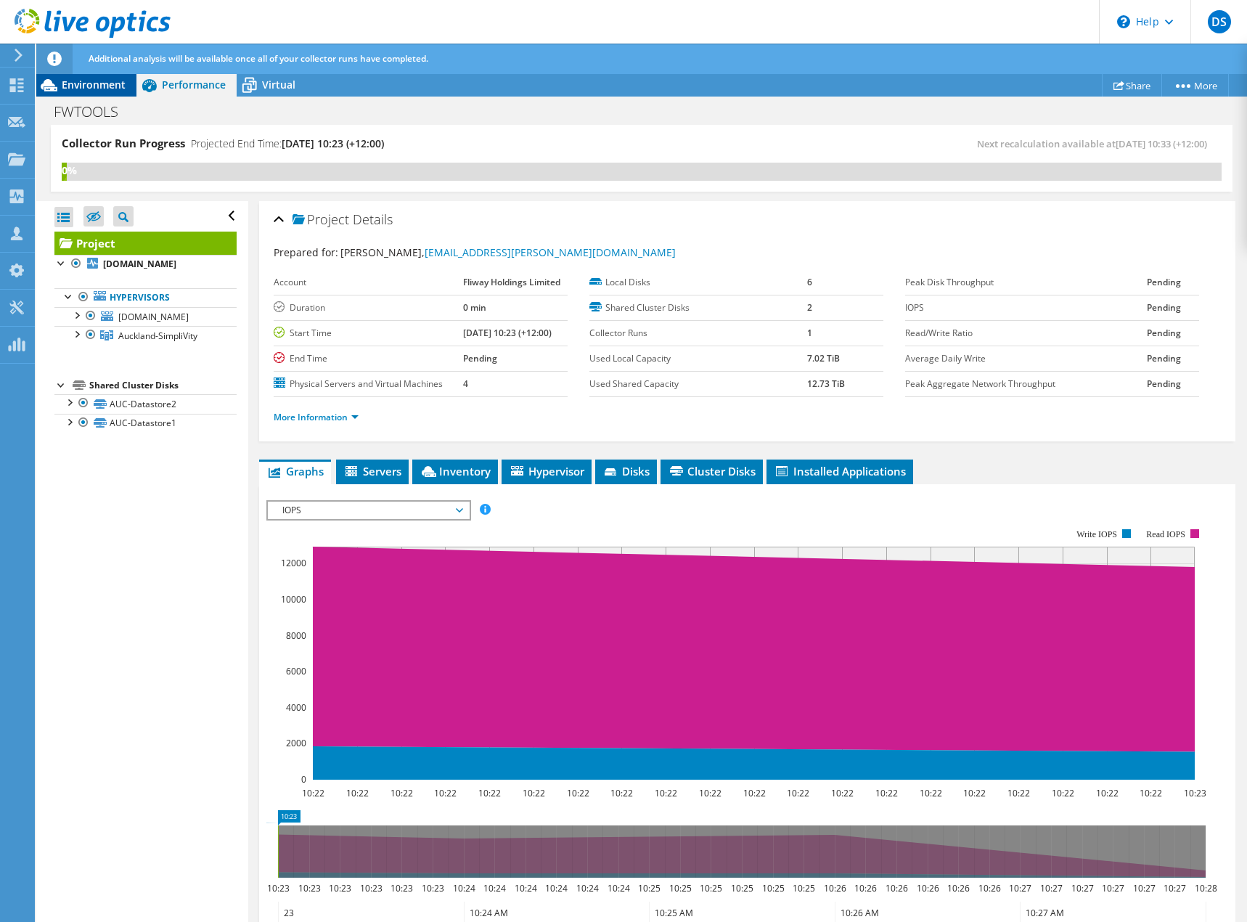
click at [86, 80] on span "Environment" at bounding box center [94, 85] width 64 height 14
